Goal: Information Seeking & Learning: Learn about a topic

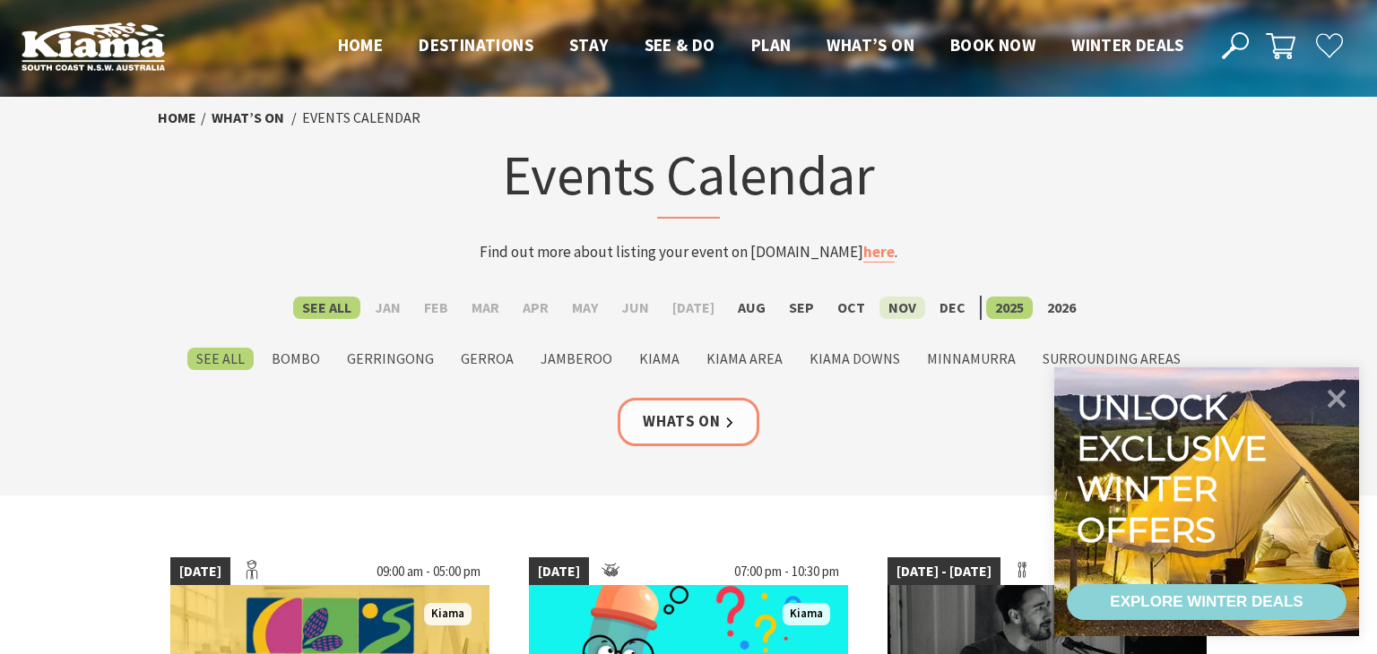
click at [894, 313] on label "Nov" at bounding box center [902, 308] width 46 height 22
click at [0, 0] on input "Nov" at bounding box center [0, 0] width 0 height 0
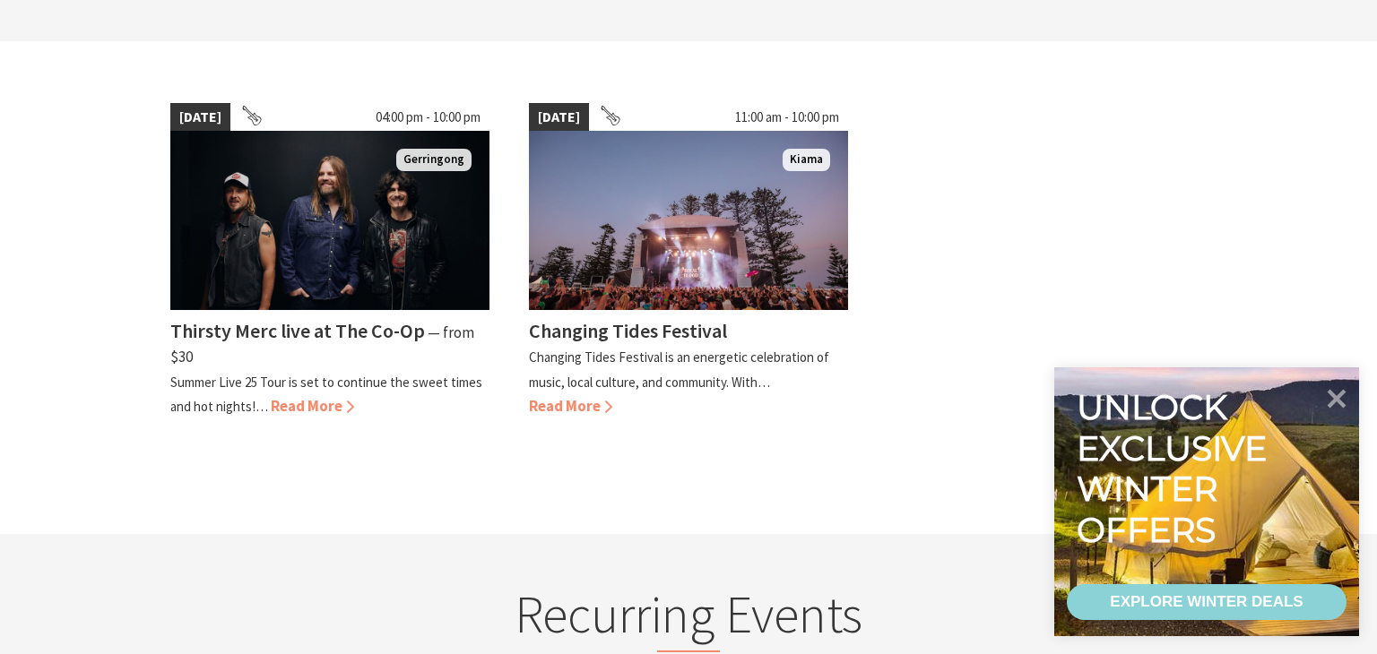
scroll to position [450, 0]
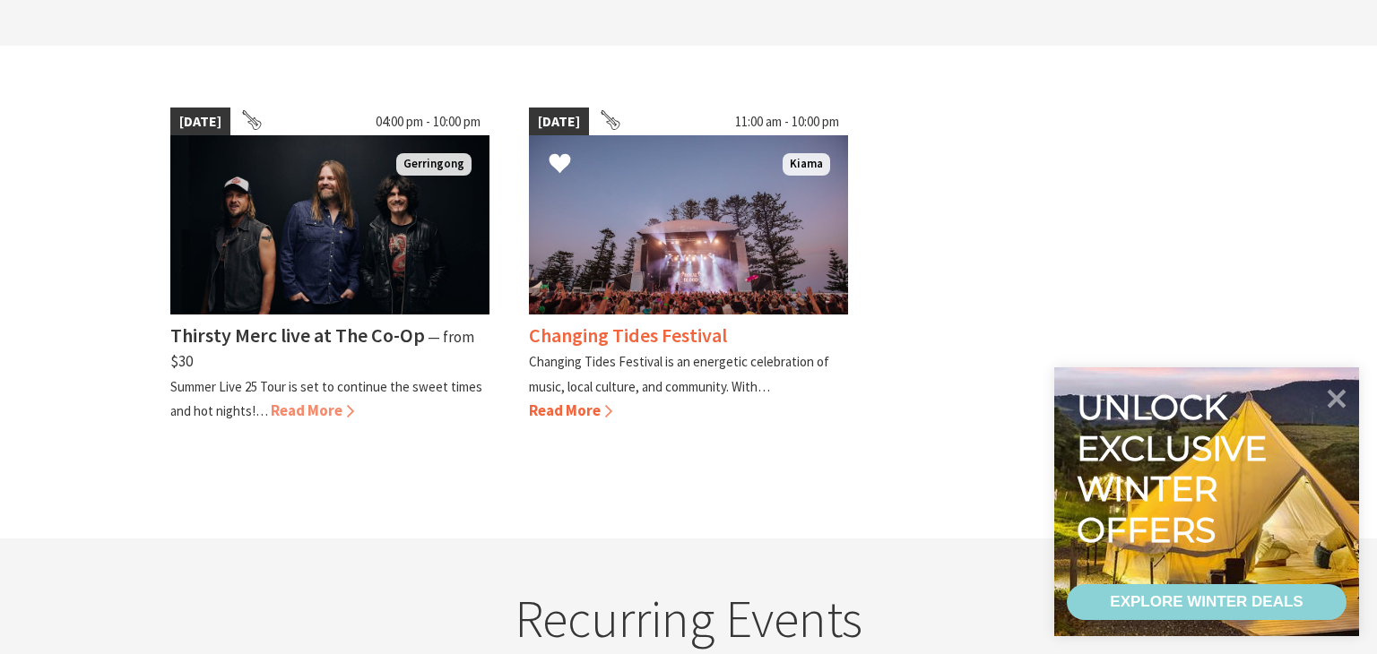
click at [640, 248] on img at bounding box center [688, 224] width 319 height 179
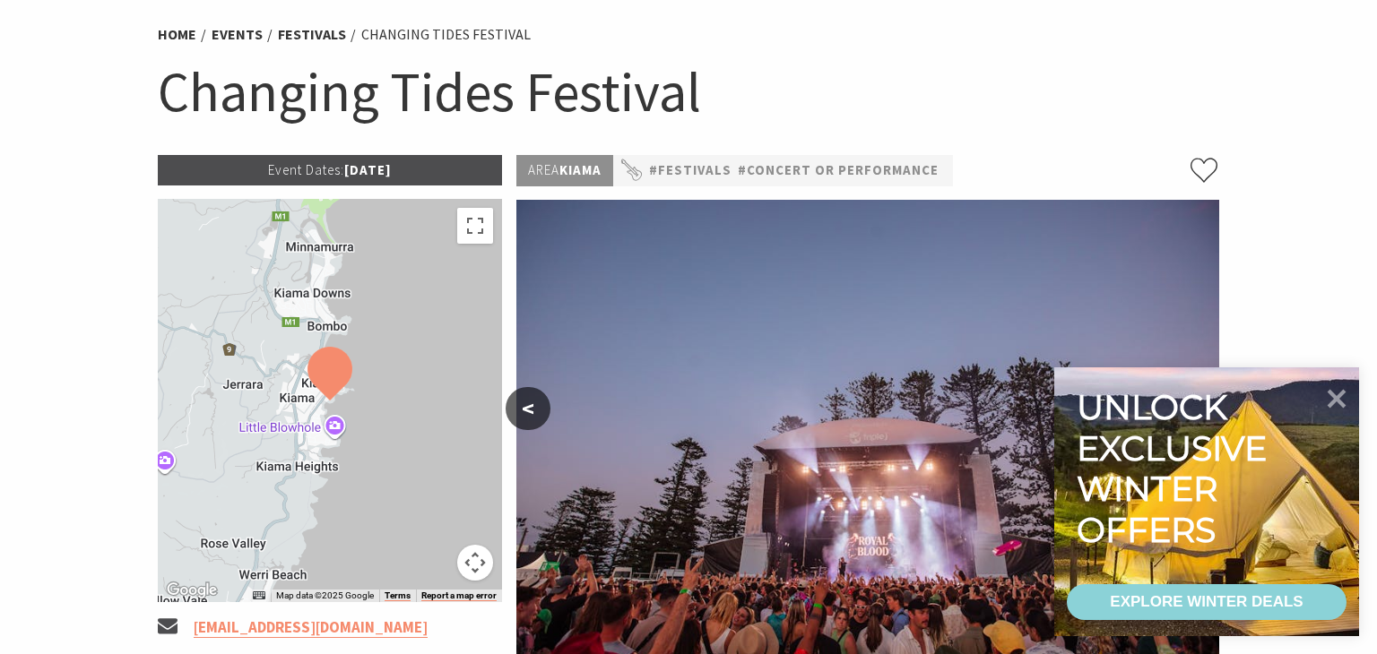
scroll to position [125, 0]
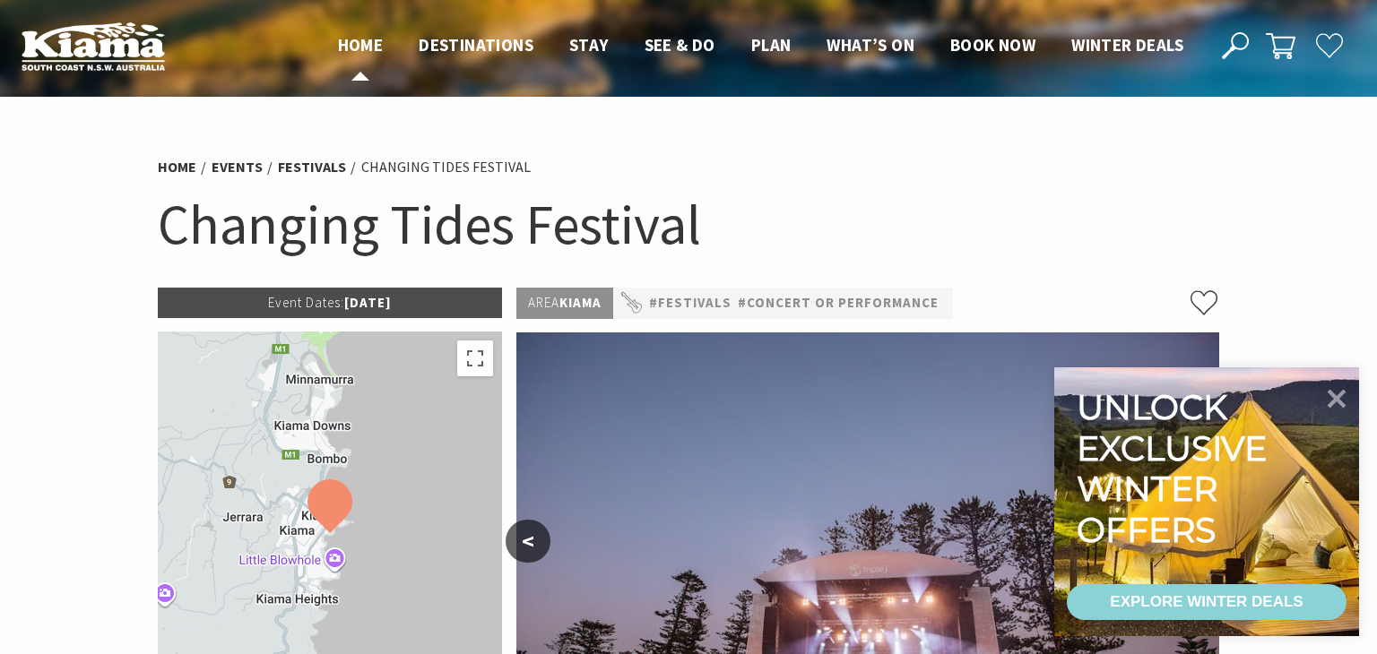
click at [345, 52] on span "Home" at bounding box center [361, 45] width 46 height 22
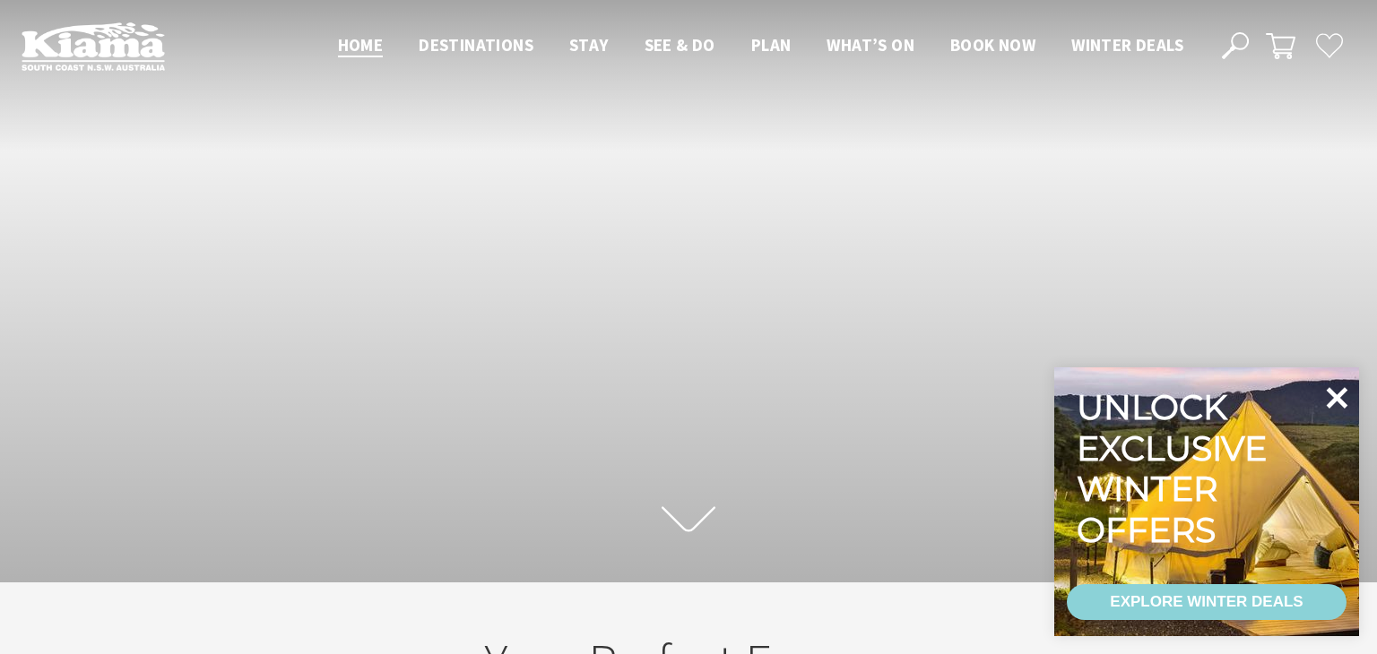
click at [1335, 392] on icon at bounding box center [1336, 397] width 43 height 43
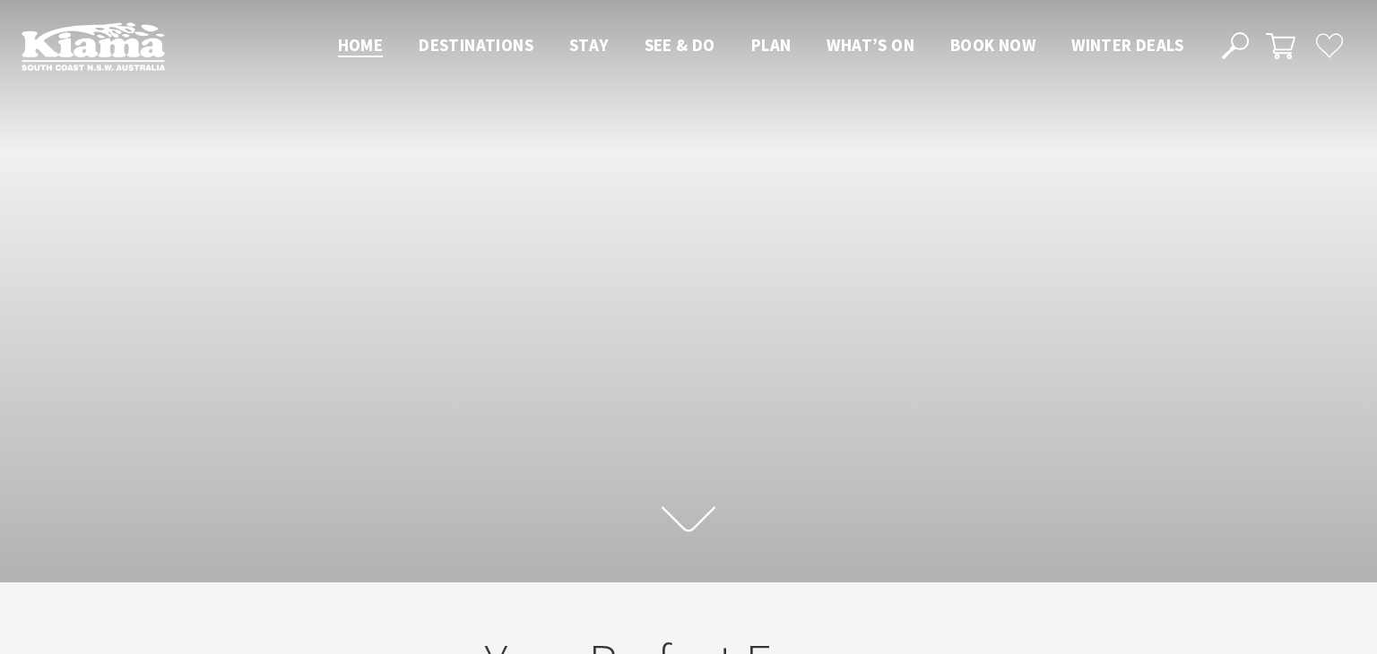
scroll to position [298, 1363]
